Goal: Share content

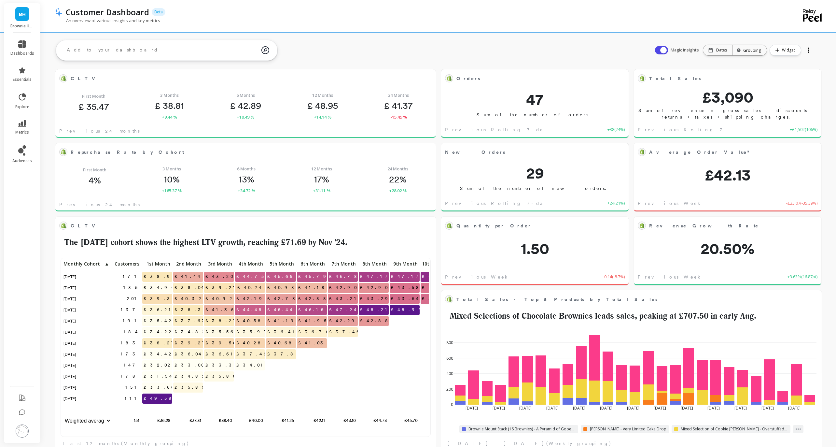
click at [806, 52] on div at bounding box center [808, 50] width 9 height 10
click at [794, 77] on li "Share" at bounding box center [790, 77] width 46 height 12
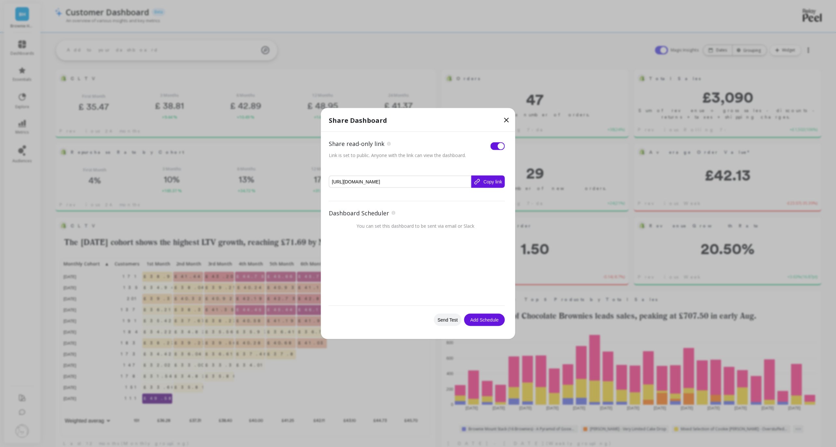
click at [491, 179] on button "Copy link" at bounding box center [488, 181] width 34 height 12
click at [445, 321] on button "Send Test" at bounding box center [448, 320] width 28 height 12
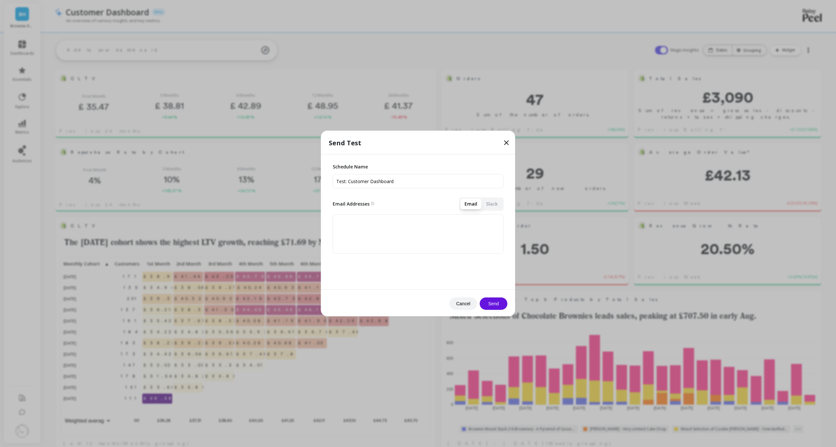
click at [506, 142] on icon at bounding box center [507, 143] width 4 height 4
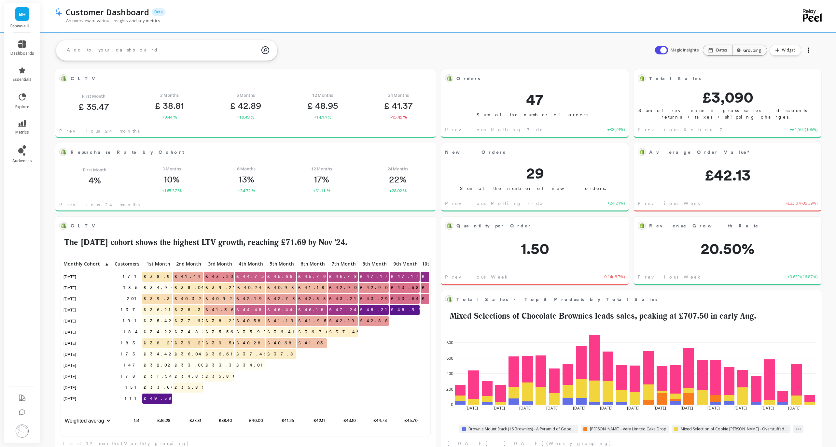
click at [807, 52] on div at bounding box center [808, 50] width 9 height 10
click at [792, 79] on span "Share" at bounding box center [787, 77] width 12 height 7
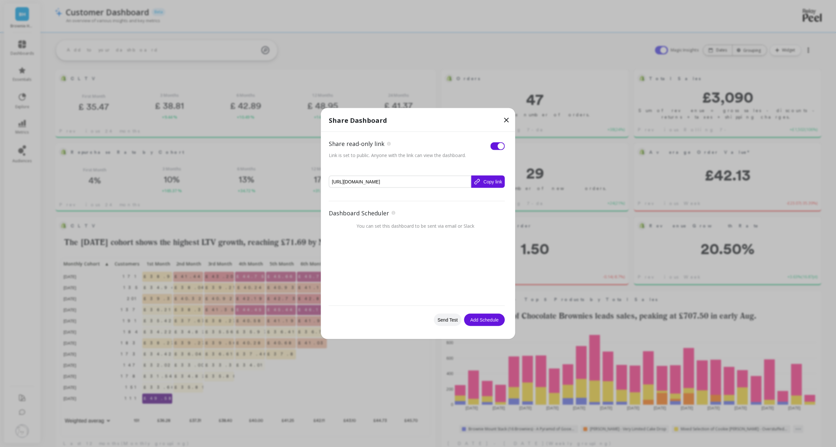
click at [485, 178] on button "Copy link" at bounding box center [488, 181] width 34 height 12
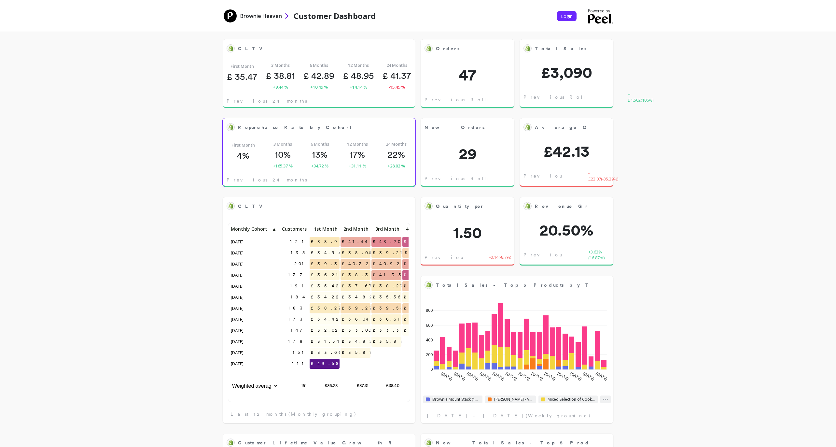
scroll to position [0, 0]
